Goal: Information Seeking & Learning: Compare options

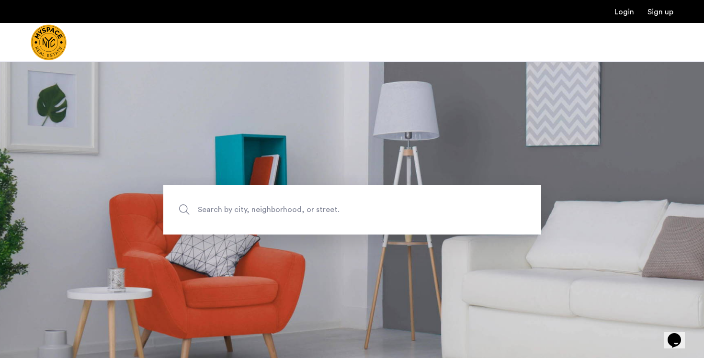
click at [254, 208] on span "Search by city, neighborhood, or street." at bounding box center [330, 209] width 264 height 13
click at [254, 208] on input "Search by city, neighborhood, or street." at bounding box center [352, 210] width 378 height 50
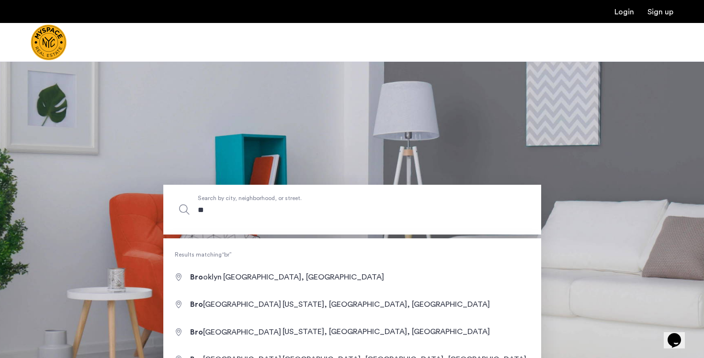
type input "*"
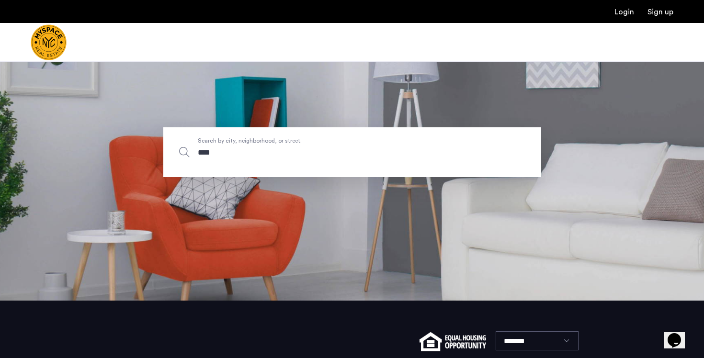
scroll to position [66, 0]
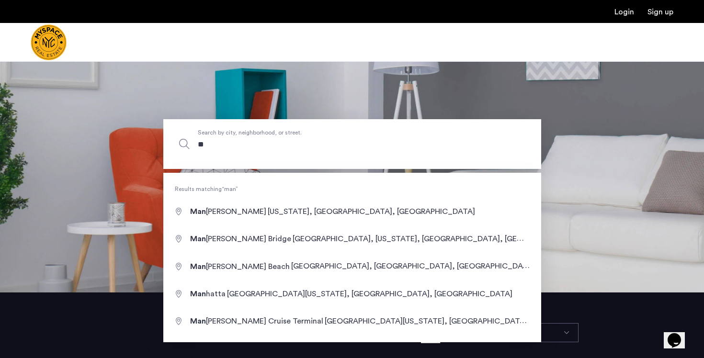
type input "*"
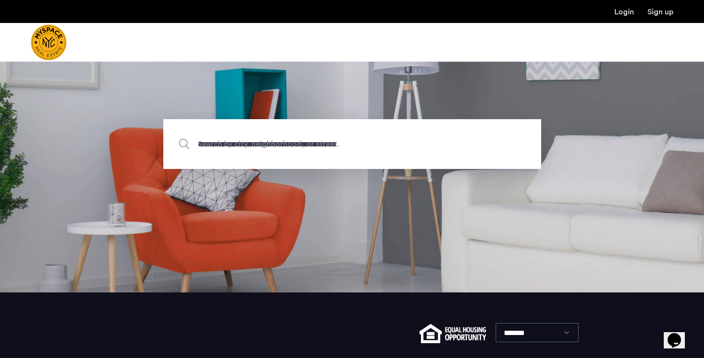
type input "**********"
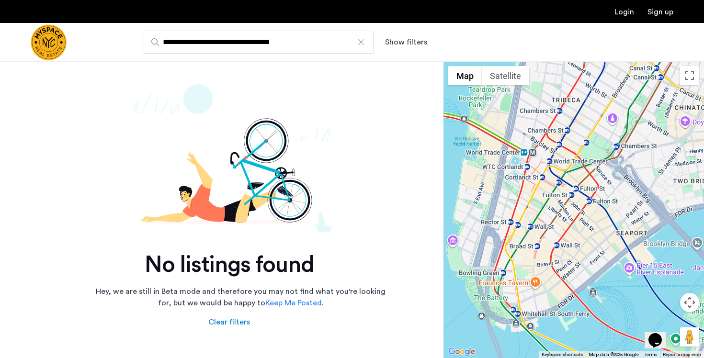
click at [311, 47] on input "**********" at bounding box center [259, 42] width 230 height 23
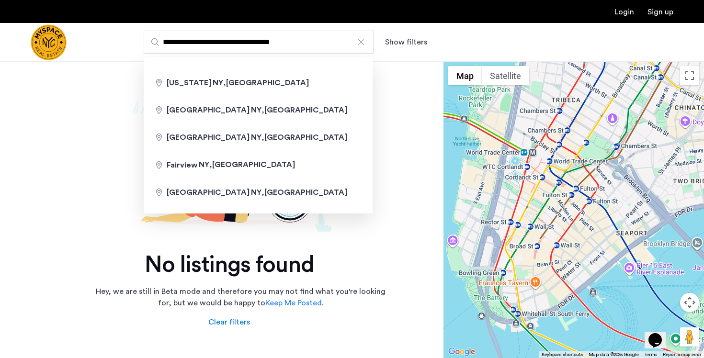
drag, startPoint x: 223, startPoint y: 45, endPoint x: 104, endPoint y: 54, distance: 119.0
click at [104, 54] on div "**********" at bounding box center [352, 42] width 704 height 39
click at [197, 46] on input "**********" at bounding box center [259, 42] width 230 height 23
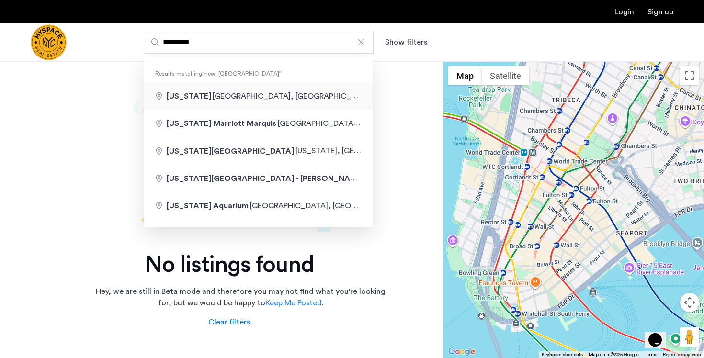
type input "**********"
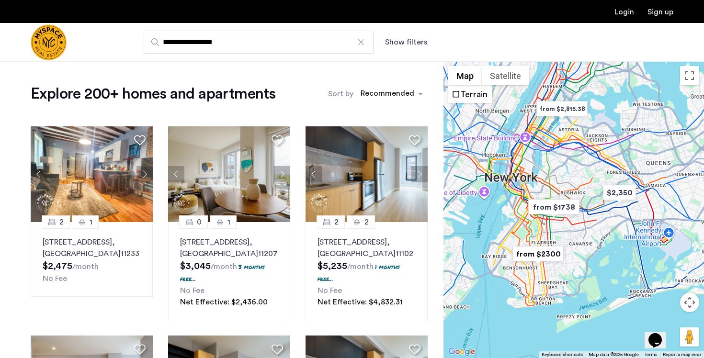
click at [417, 43] on button "Show filters" at bounding box center [406, 41] width 42 height 11
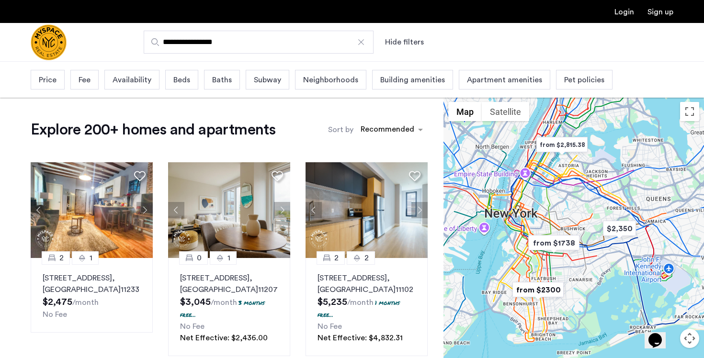
click at [177, 79] on span "Beds" at bounding box center [181, 79] width 17 height 11
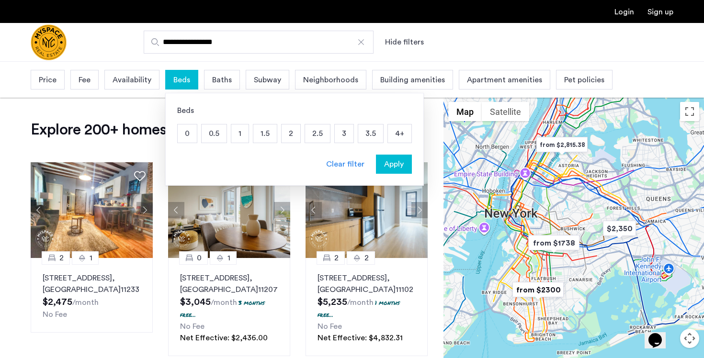
click at [261, 133] on p "1.5" at bounding box center [264, 133] width 23 height 18
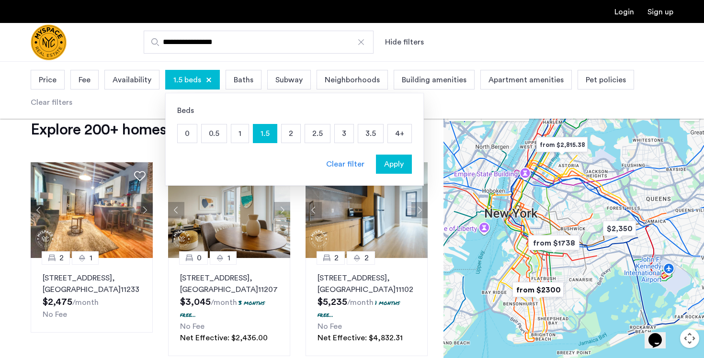
click at [347, 134] on p "3" at bounding box center [344, 133] width 19 height 18
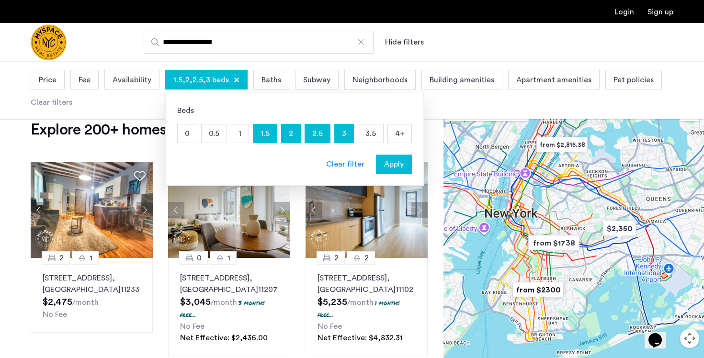
click at [52, 79] on span "Price" at bounding box center [48, 79] width 18 height 11
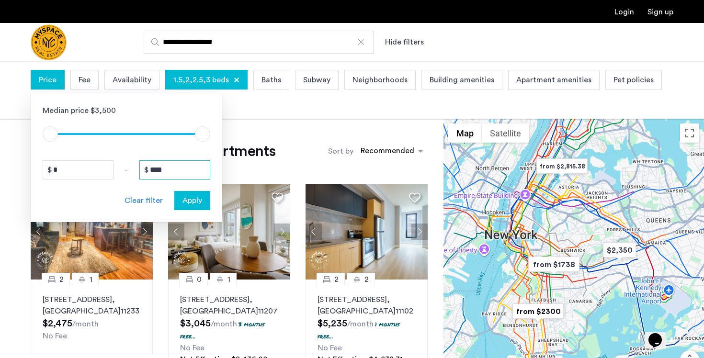
drag, startPoint x: 178, startPoint y: 172, endPoint x: 134, endPoint y: 172, distance: 43.6
click at [134, 172] on div "* - ****" at bounding box center [127, 169] width 168 height 19
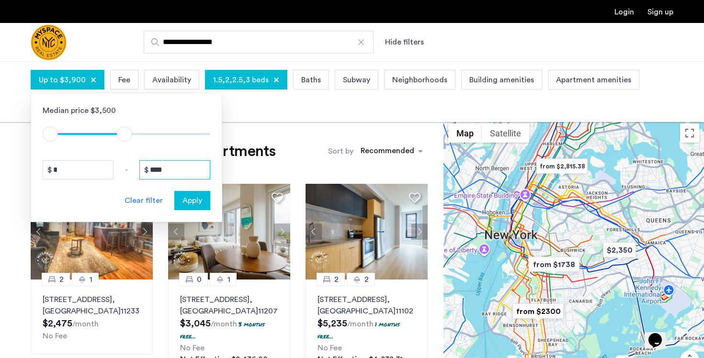
type input "****"
click at [195, 201] on span "Apply" at bounding box center [192, 200] width 20 height 11
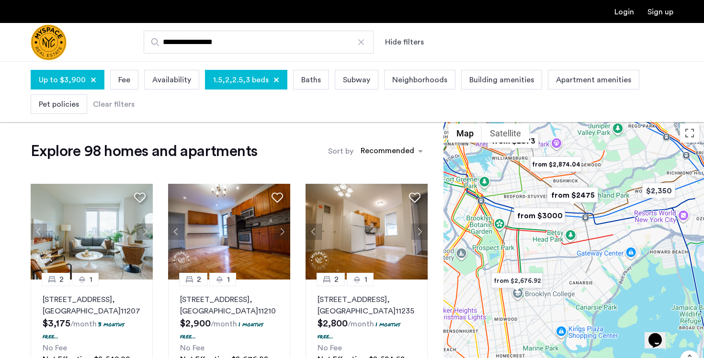
click at [356, 81] on span "Subway" at bounding box center [356, 79] width 27 height 11
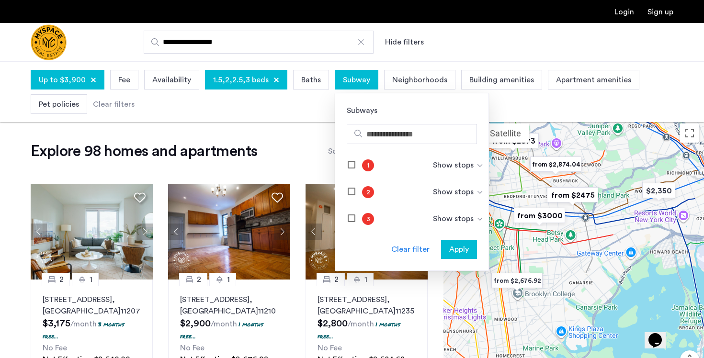
click at [301, 98] on div "Up to $3,900 Fee Availability 1.5,2,2.5,3 beds Baths Subway Subways 1 Show stop…" at bounding box center [352, 91] width 642 height 49
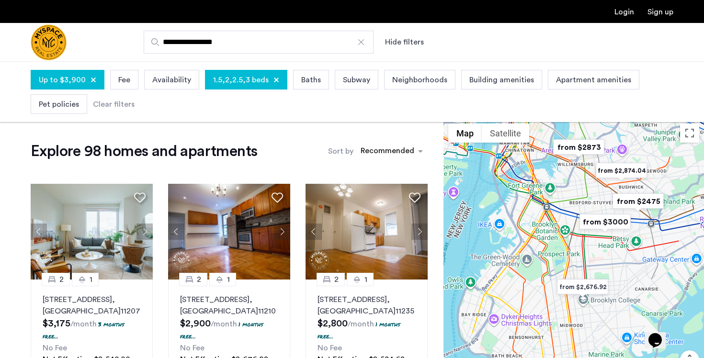
drag, startPoint x: 500, startPoint y: 226, endPoint x: 568, endPoint y: 232, distance: 67.7
click at [568, 232] on div at bounding box center [573, 267] width 260 height 297
click at [497, 84] on span "Building amenities" at bounding box center [501, 79] width 65 height 11
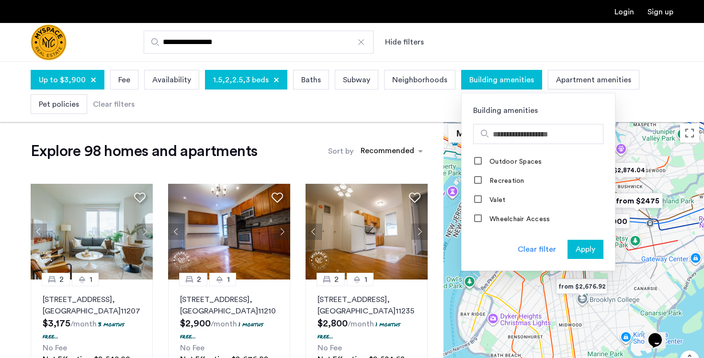
click at [556, 81] on span "Apartment amenities" at bounding box center [593, 79] width 75 height 11
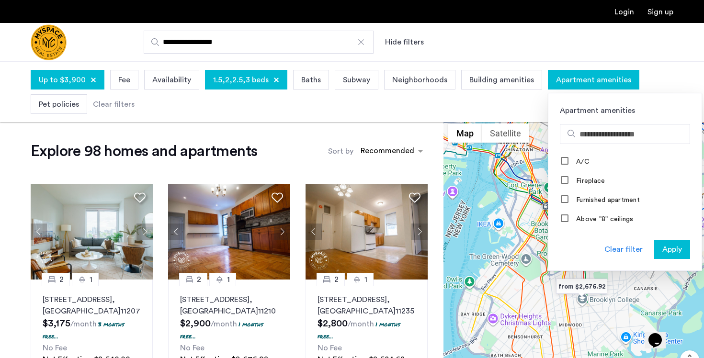
click at [494, 116] on div "Up to $3,900 Fee Availability 1.5,2,2.5,3 beds Baths Subway Neighborhoods Build…" at bounding box center [352, 91] width 642 height 49
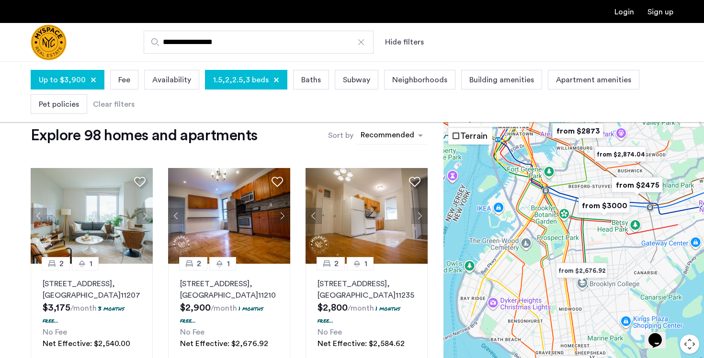
scroll to position [19, 0]
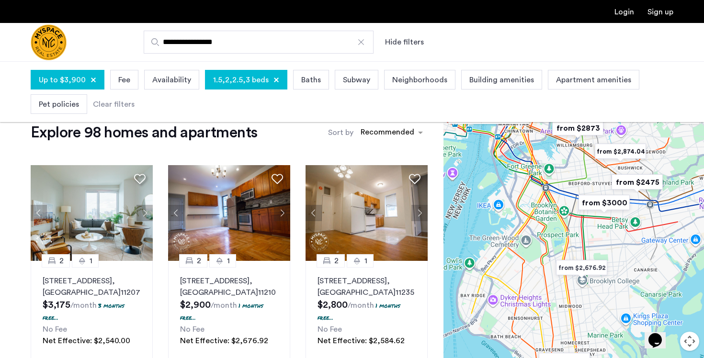
click at [399, 77] on span "Neighborhoods" at bounding box center [419, 79] width 55 height 11
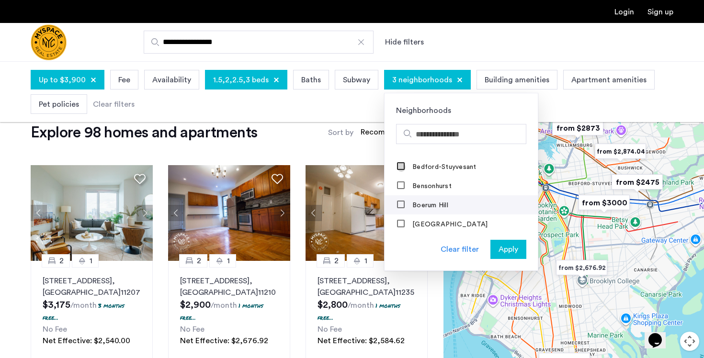
scroll to position [78, 0]
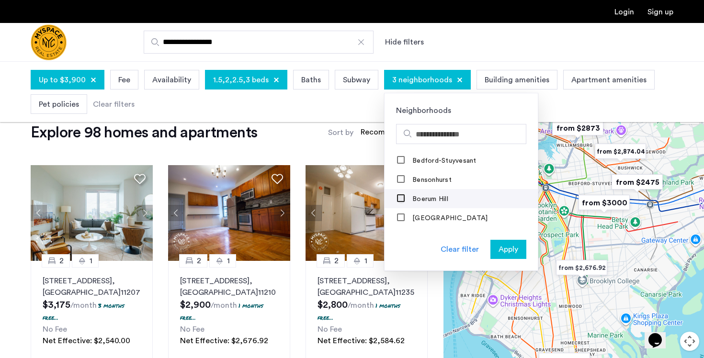
click at [397, 203] on div at bounding box center [401, 199] width 9 height 10
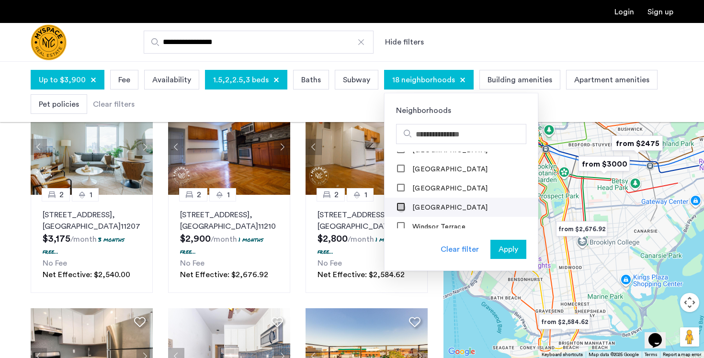
scroll to position [87, 0]
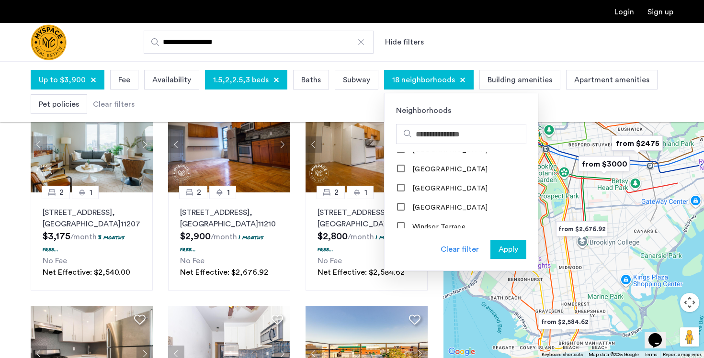
click at [503, 250] on span "Apply" at bounding box center [508, 249] width 20 height 11
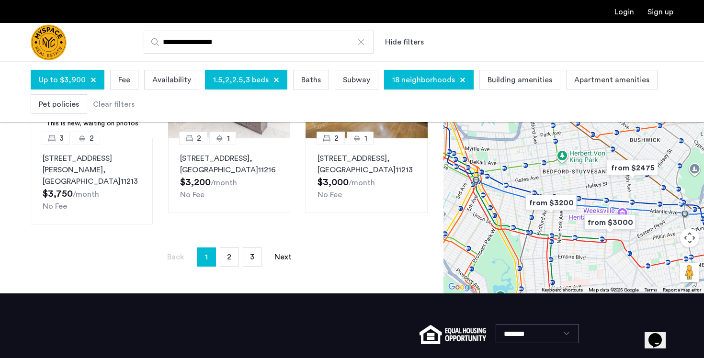
scroll to position [751, 0]
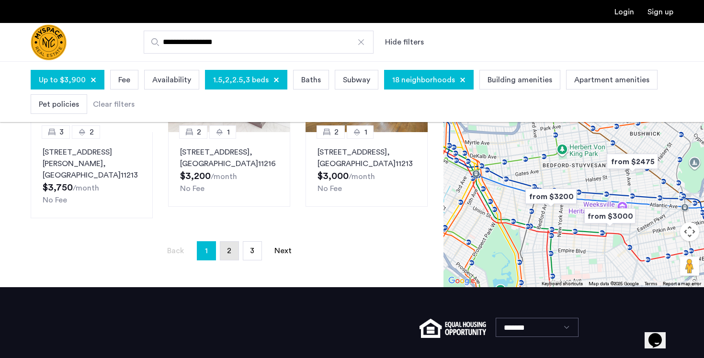
click at [229, 247] on span "2" at bounding box center [229, 251] width 4 height 8
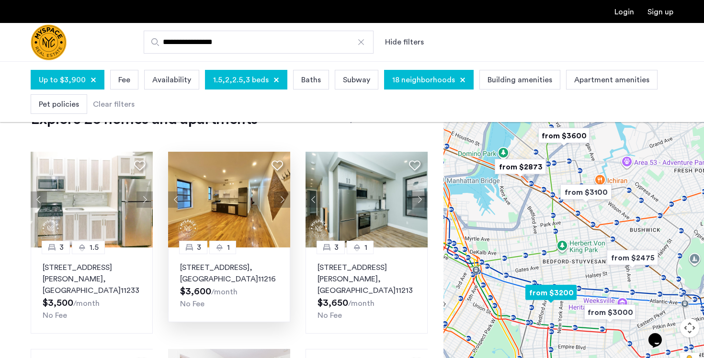
scroll to position [34, 0]
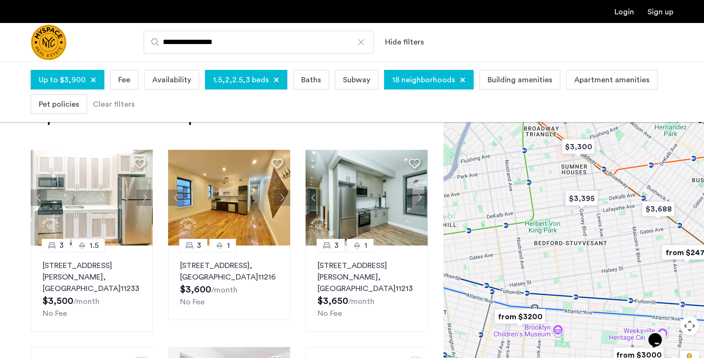
drag, startPoint x: 543, startPoint y: 281, endPoint x: 585, endPoint y: 272, distance: 43.7
click at [585, 272] on div at bounding box center [573, 233] width 260 height 297
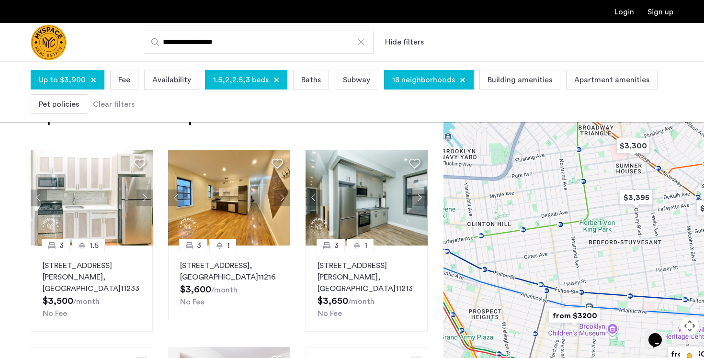
drag, startPoint x: 546, startPoint y: 264, endPoint x: 614, endPoint y: 264, distance: 68.9
click at [614, 264] on div at bounding box center [573, 233] width 260 height 297
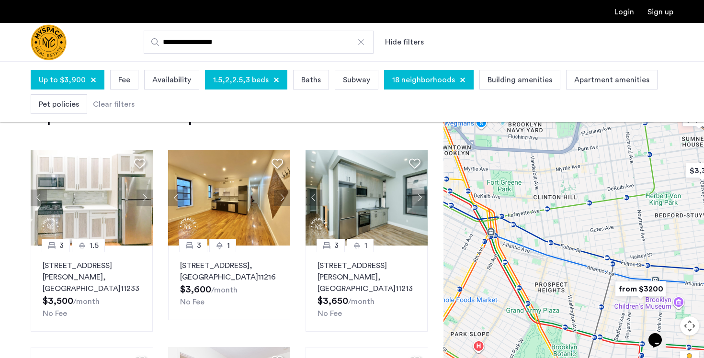
drag, startPoint x: 577, startPoint y: 259, endPoint x: 632, endPoint y: 231, distance: 61.6
click at [632, 231] on div at bounding box center [573, 233] width 260 height 297
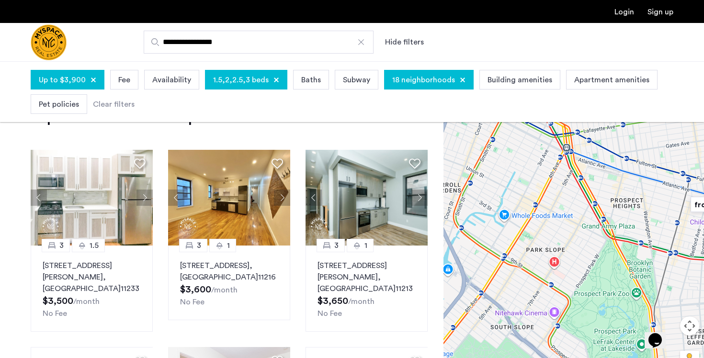
drag, startPoint x: 562, startPoint y: 254, endPoint x: 639, endPoint y: 172, distance: 111.7
click at [639, 173] on div at bounding box center [573, 233] width 260 height 297
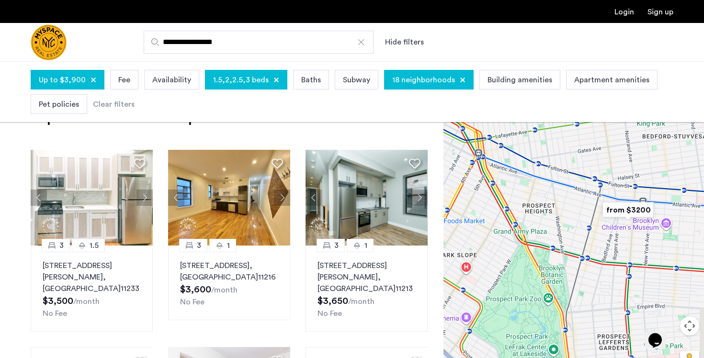
drag, startPoint x: 639, startPoint y: 173, endPoint x: 547, endPoint y: 184, distance: 93.0
click at [547, 184] on div at bounding box center [573, 233] width 260 height 297
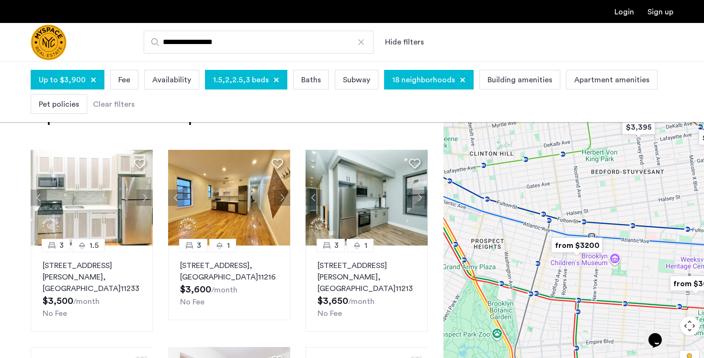
drag, startPoint x: 573, startPoint y: 171, endPoint x: 493, endPoint y: 239, distance: 105.2
click at [493, 239] on div at bounding box center [573, 233] width 260 height 297
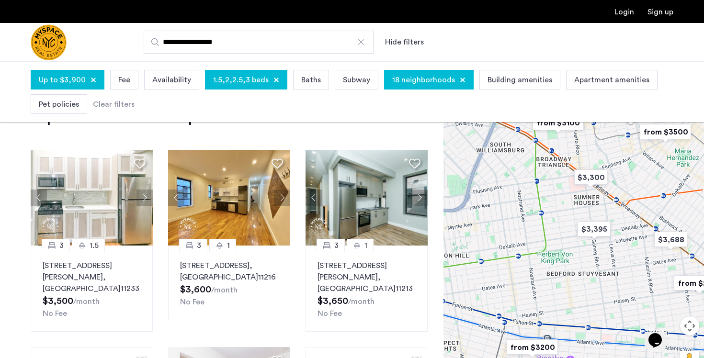
drag, startPoint x: 550, startPoint y: 222, endPoint x: 531, endPoint y: 320, distance: 99.5
click at [531, 321] on div at bounding box center [573, 233] width 260 height 297
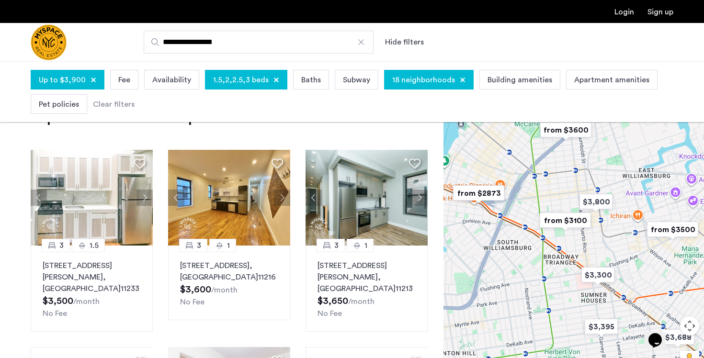
drag, startPoint x: 558, startPoint y: 267, endPoint x: 573, endPoint y: 336, distance: 71.4
click at [573, 336] on div at bounding box center [573, 233] width 260 height 297
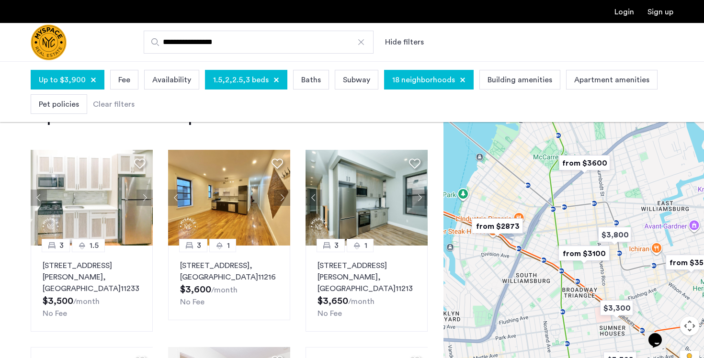
drag, startPoint x: 548, startPoint y: 295, endPoint x: 571, endPoint y: 324, distance: 37.1
click at [571, 325] on div at bounding box center [573, 233] width 260 height 297
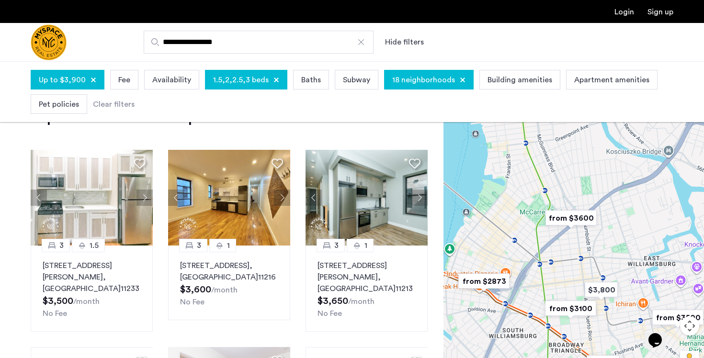
drag, startPoint x: 571, startPoint y: 297, endPoint x: 556, endPoint y: 353, distance: 58.0
click at [556, 353] on div at bounding box center [573, 233] width 260 height 297
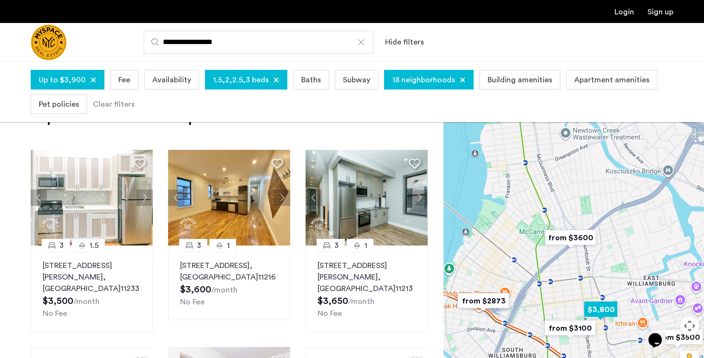
drag, startPoint x: 585, startPoint y: 282, endPoint x: 583, endPoint y: 300, distance: 17.3
click at [584, 301] on img "$3,800" at bounding box center [600, 310] width 41 height 22
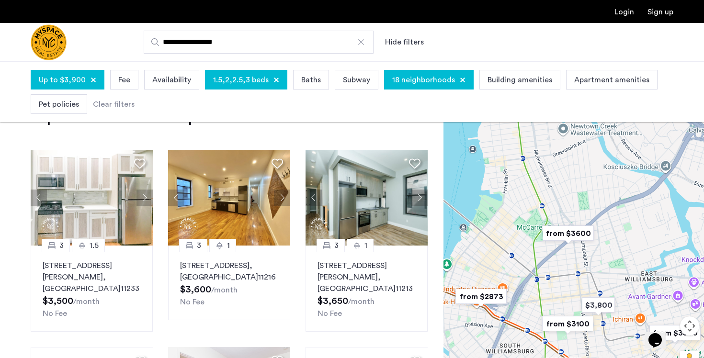
click at [561, 235] on img "from $3600" at bounding box center [567, 234] width 59 height 22
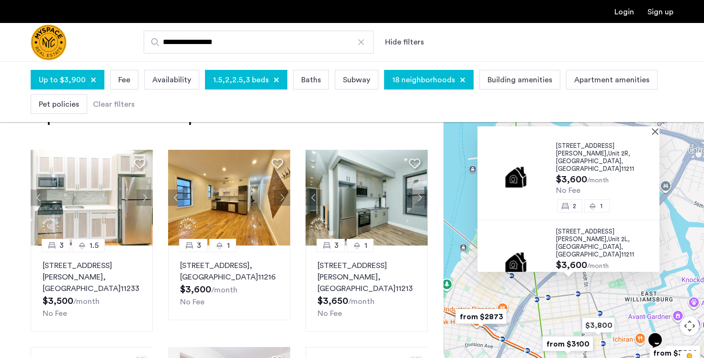
click at [544, 292] on div "[STREET_ADDRESS][PERSON_NAME] $3,600 /month No Fee [GEOGRAPHIC_DATA][STREET_ADD…" at bounding box center [573, 233] width 260 height 297
click at [658, 132] on button "Close" at bounding box center [656, 131] width 7 height 7
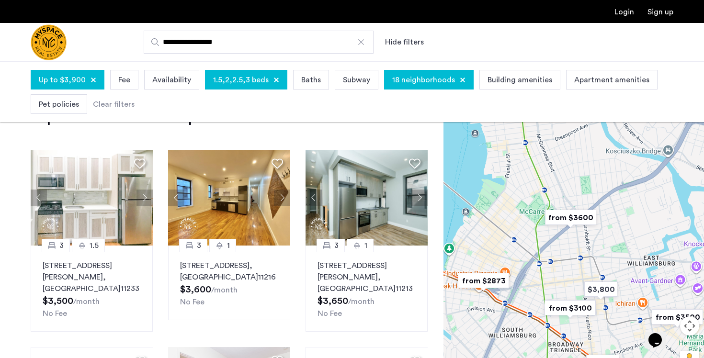
drag, startPoint x: 561, startPoint y: 327, endPoint x: 563, endPoint y: 286, distance: 40.7
click at [564, 287] on div at bounding box center [573, 233] width 260 height 297
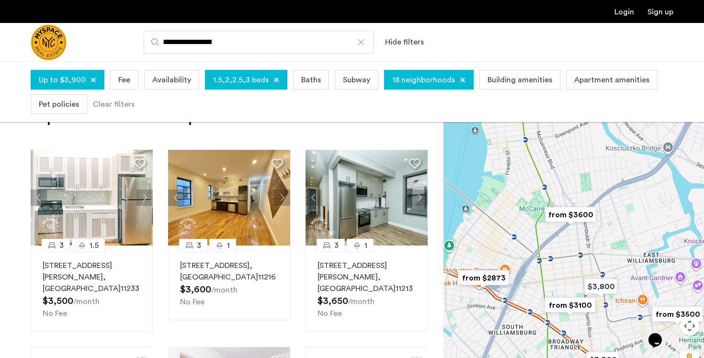
click at [480, 281] on img "from $2873" at bounding box center [483, 278] width 59 height 22
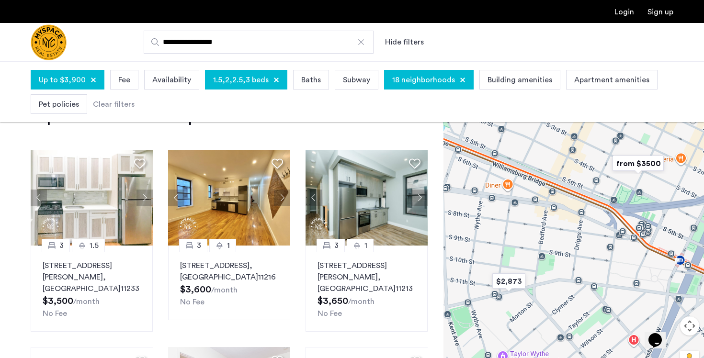
click at [636, 167] on img "from $3500" at bounding box center [637, 164] width 59 height 22
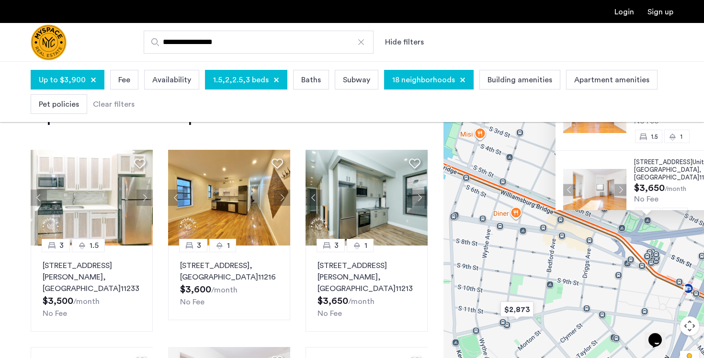
drag, startPoint x: 491, startPoint y: 319, endPoint x: 558, endPoint y: 253, distance: 94.8
click at [558, 253] on div "[STREET_ADDRESS] $3,500 /month No Fee 1.5 1 [STREET_ADDRESS] $3,650 /month No F…" at bounding box center [573, 233] width 260 height 297
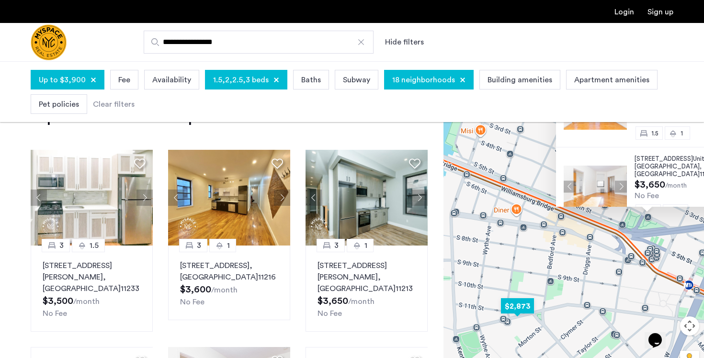
click at [515, 302] on img "$2,873" at bounding box center [517, 306] width 41 height 22
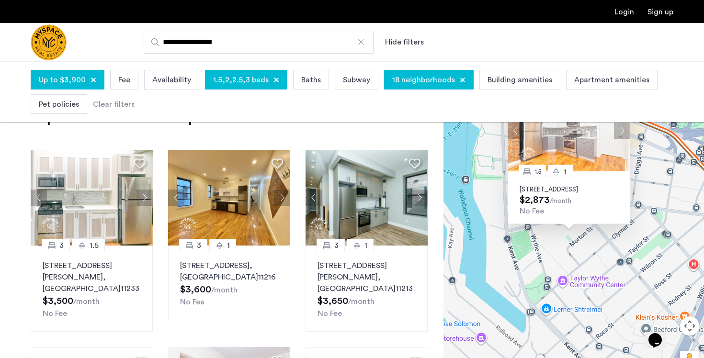
drag, startPoint x: 544, startPoint y: 312, endPoint x: 539, endPoint y: 235, distance: 77.2
click at [539, 235] on div "1.5 1 [STREET_ADDRESS] $2,873 /month No Fee" at bounding box center [573, 233] width 260 height 297
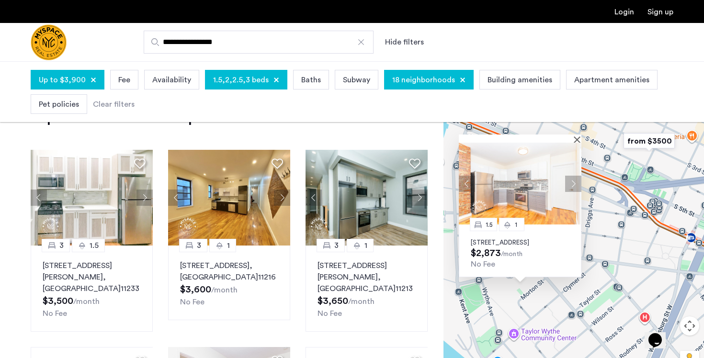
drag, startPoint x: 575, startPoint y: 286, endPoint x: 526, endPoint y: 337, distance: 70.4
click at [526, 337] on div "1.5 1 [STREET_ADDRESS] $2,873 /month No Fee" at bounding box center [573, 233] width 260 height 297
click at [573, 175] on button "Next apartment" at bounding box center [573, 183] width 16 height 16
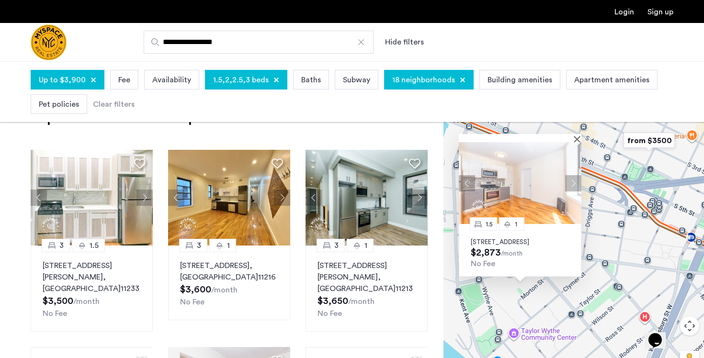
click at [573, 175] on button "Next apartment" at bounding box center [573, 183] width 16 height 16
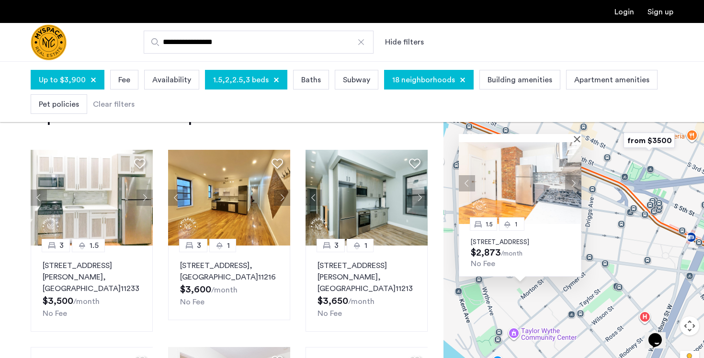
click at [573, 175] on button "Next apartment" at bounding box center [573, 183] width 16 height 16
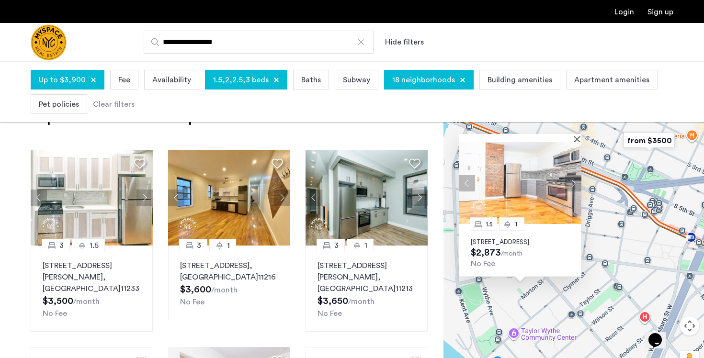
click at [573, 175] on button "Next apartment" at bounding box center [573, 183] width 16 height 16
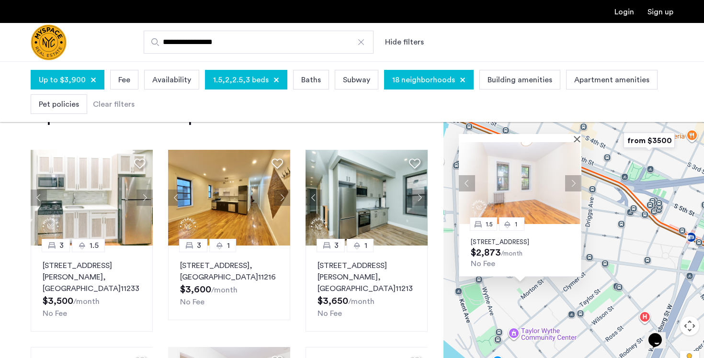
click at [573, 175] on button "Next apartment" at bounding box center [573, 183] width 16 height 16
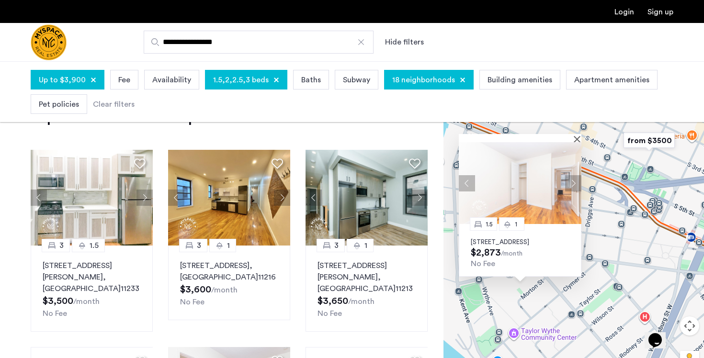
click at [573, 175] on button "Next apartment" at bounding box center [573, 183] width 16 height 16
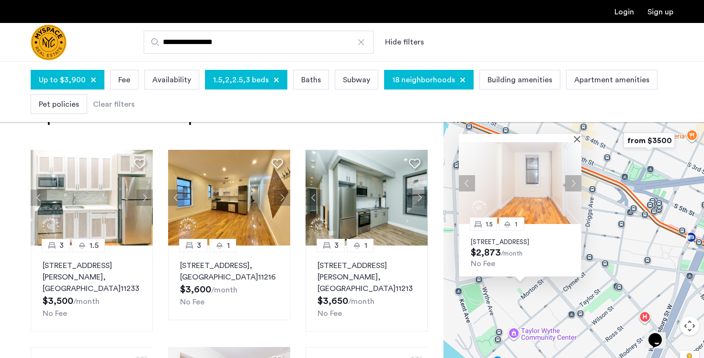
click at [573, 175] on button "Next apartment" at bounding box center [573, 183] width 16 height 16
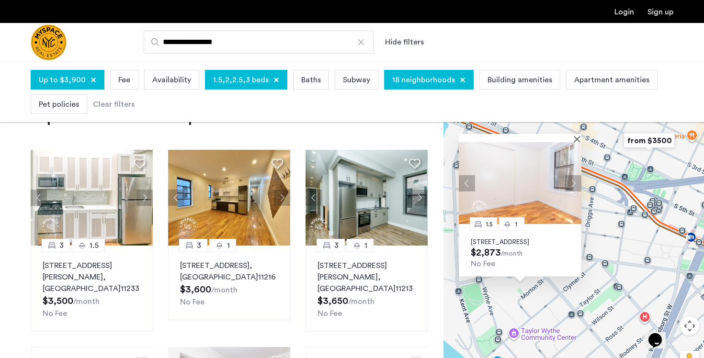
click at [573, 175] on button "Next apartment" at bounding box center [573, 183] width 16 height 16
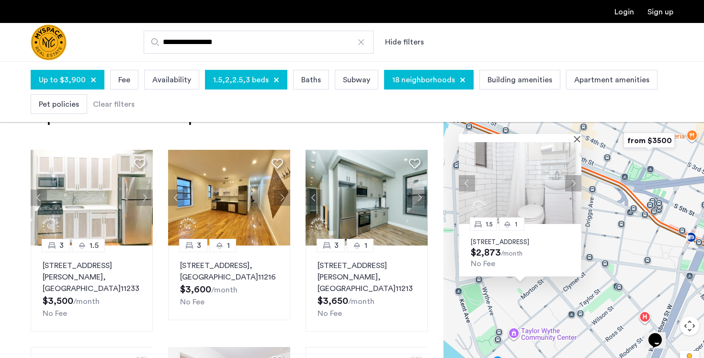
click at [573, 175] on button "Next apartment" at bounding box center [573, 183] width 16 height 16
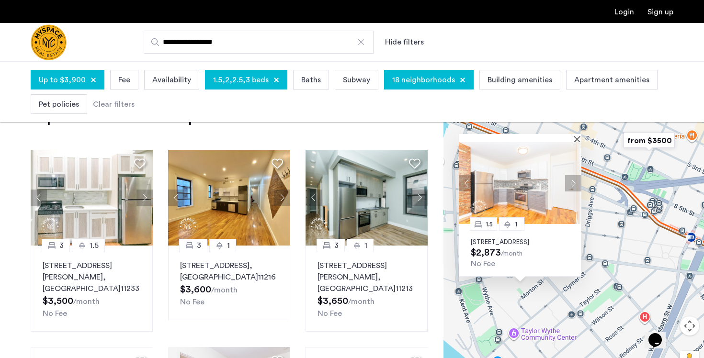
click at [573, 175] on button "Next apartment" at bounding box center [573, 183] width 16 height 16
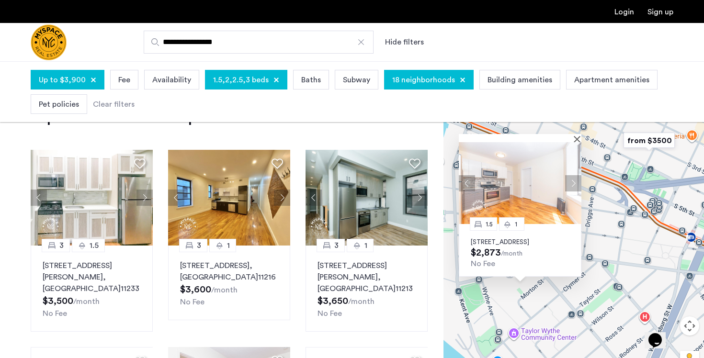
click at [574, 134] on div at bounding box center [519, 138] width 123 height 8
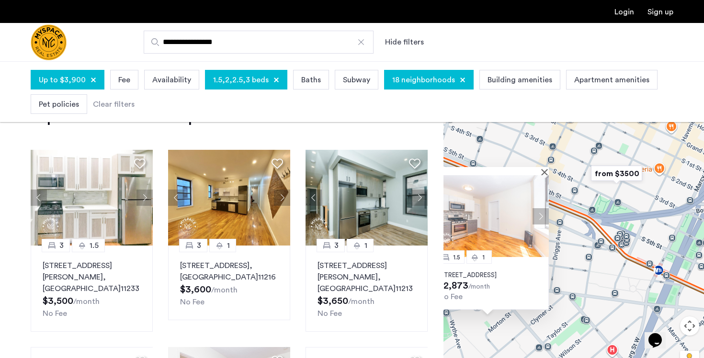
drag, startPoint x: 610, startPoint y: 206, endPoint x: 568, endPoint y: 239, distance: 52.8
click at [568, 239] on div "1.5 1 [STREET_ADDRESS] $2,873 /month No Fee" at bounding box center [573, 233] width 260 height 297
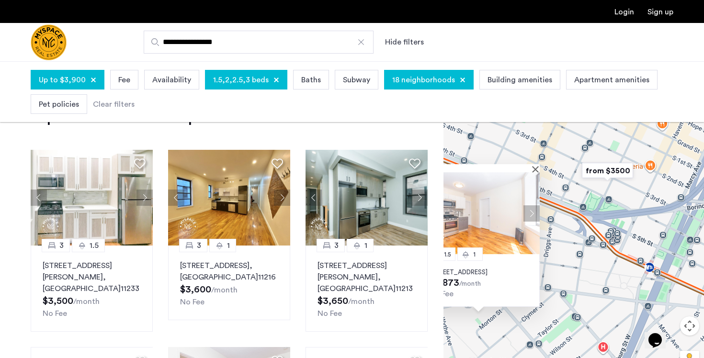
click at [611, 168] on img "from $3500" at bounding box center [607, 171] width 59 height 22
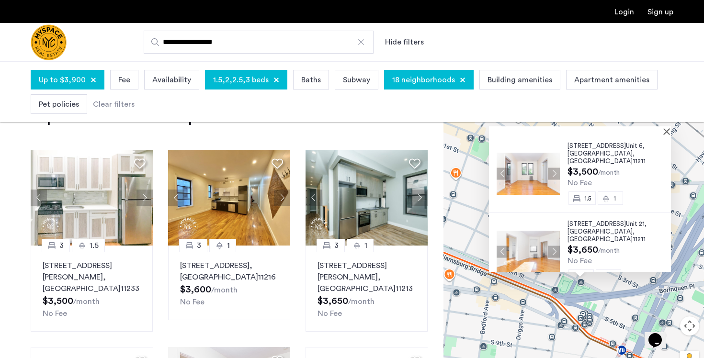
click at [551, 246] on button "Next apartment" at bounding box center [553, 252] width 12 height 12
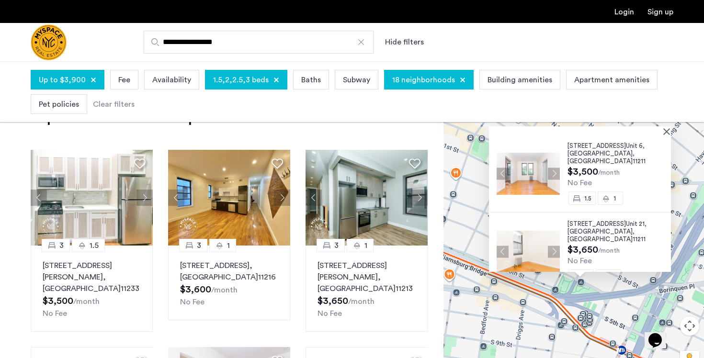
click at [551, 246] on button "Next apartment" at bounding box center [553, 252] width 12 height 12
click at [550, 170] on button "Next apartment" at bounding box center [553, 174] width 12 height 12
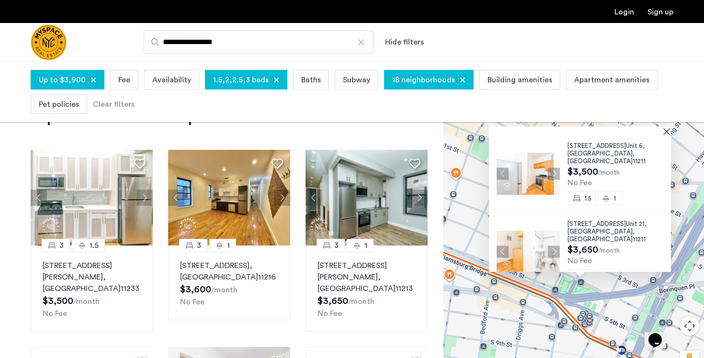
click at [582, 148] on span "[STREET_ADDRESS]" at bounding box center [596, 146] width 58 height 6
click at [664, 131] on div at bounding box center [576, 130] width 175 height 8
click at [669, 132] on button "Close" at bounding box center [668, 131] width 7 height 7
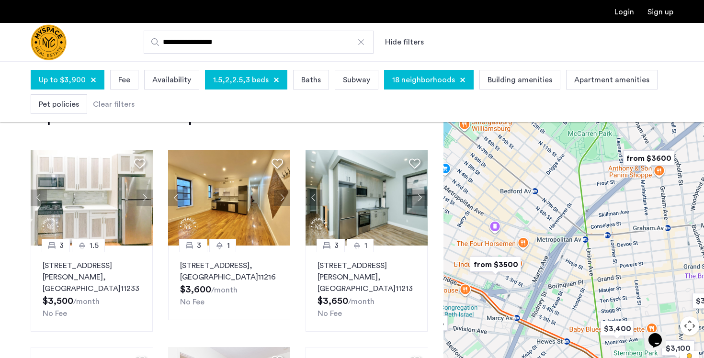
drag, startPoint x: 592, startPoint y: 197, endPoint x: 522, endPoint y: 250, distance: 88.2
click at [522, 251] on div at bounding box center [573, 233] width 260 height 297
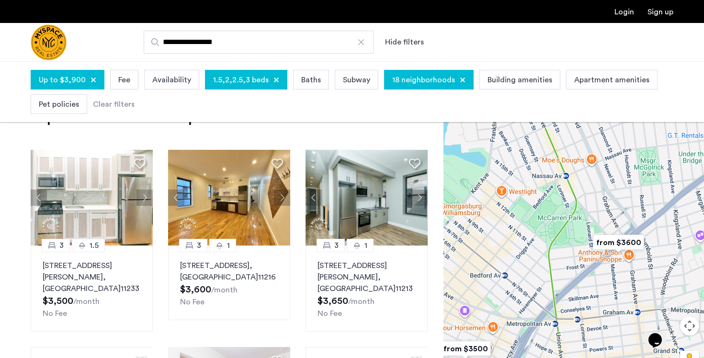
drag, startPoint x: 590, startPoint y: 225, endPoint x: 558, endPoint y: 311, distance: 91.5
click at [558, 311] on div at bounding box center [573, 233] width 260 height 297
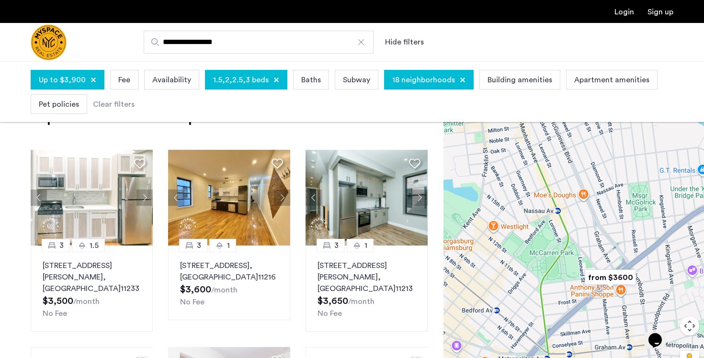
drag, startPoint x: 564, startPoint y: 280, endPoint x: 561, endPoint y: 318, distance: 38.0
click at [561, 318] on div at bounding box center [573, 233] width 260 height 297
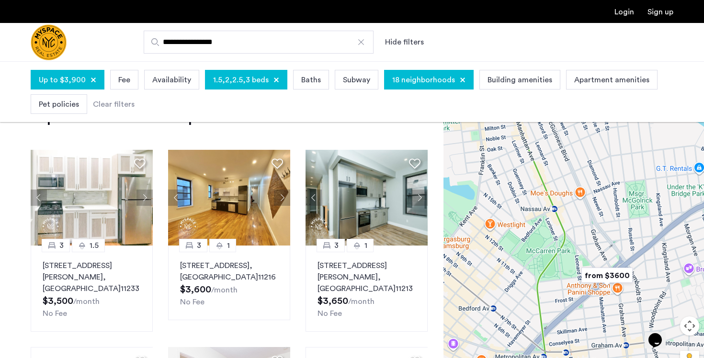
click at [610, 278] on img "from $3600" at bounding box center [606, 276] width 59 height 22
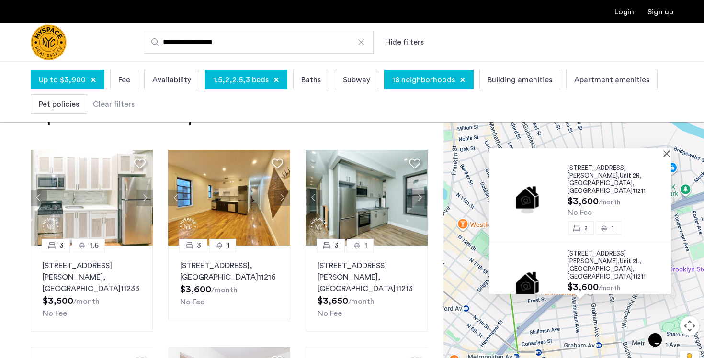
click at [585, 250] on span "[STREET_ADDRESS][PERSON_NAME]," at bounding box center [596, 257] width 58 height 14
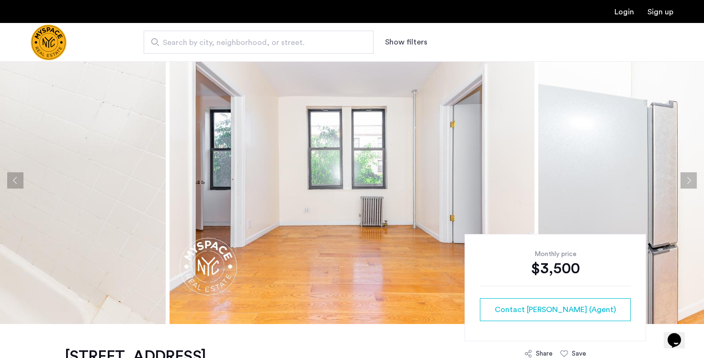
scroll to position [27, 0]
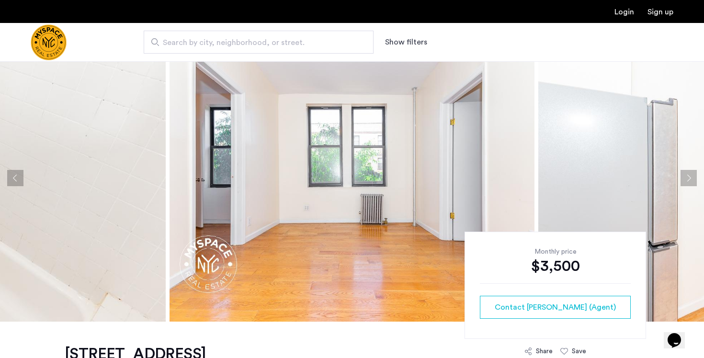
click at [688, 176] on button "Next apartment" at bounding box center [688, 178] width 16 height 16
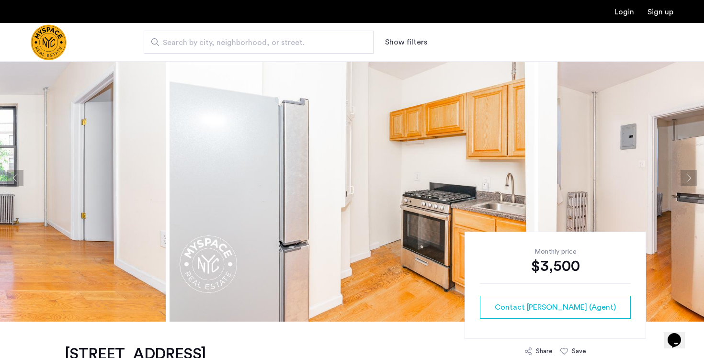
click at [688, 176] on button "Next apartment" at bounding box center [688, 178] width 16 height 16
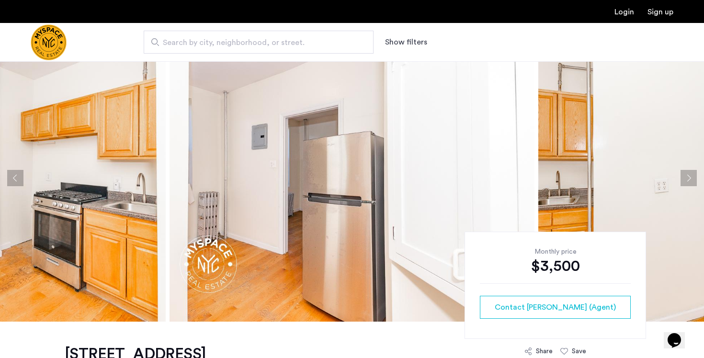
click at [688, 176] on button "Next apartment" at bounding box center [688, 178] width 16 height 16
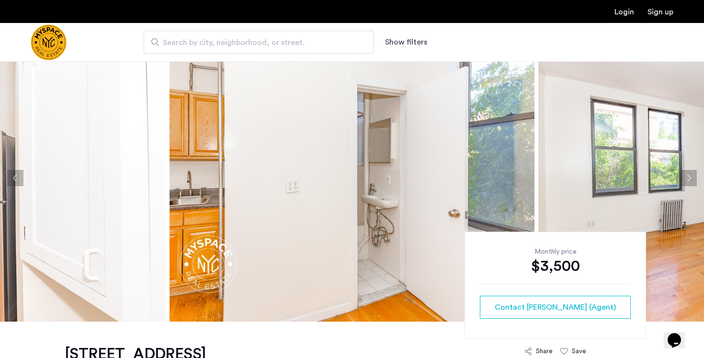
click at [688, 176] on button "Next apartment" at bounding box center [688, 178] width 16 height 16
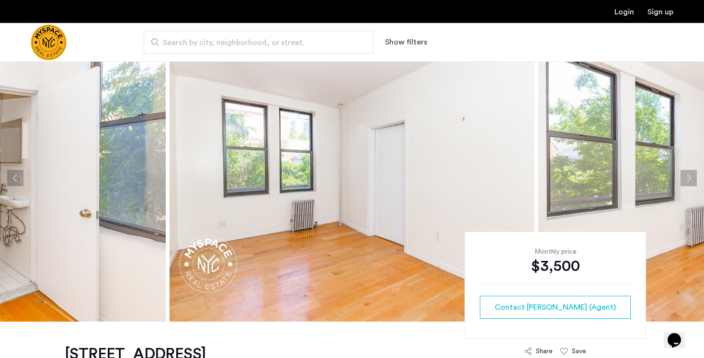
click at [688, 176] on button "Next apartment" at bounding box center [688, 178] width 16 height 16
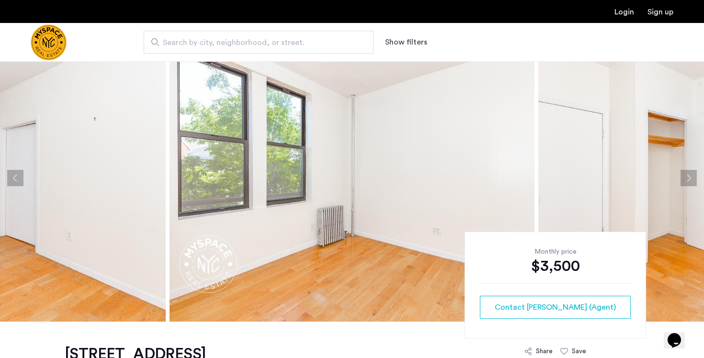
click at [688, 176] on button "Next apartment" at bounding box center [688, 178] width 16 height 16
